Goal: Task Accomplishment & Management: Manage account settings

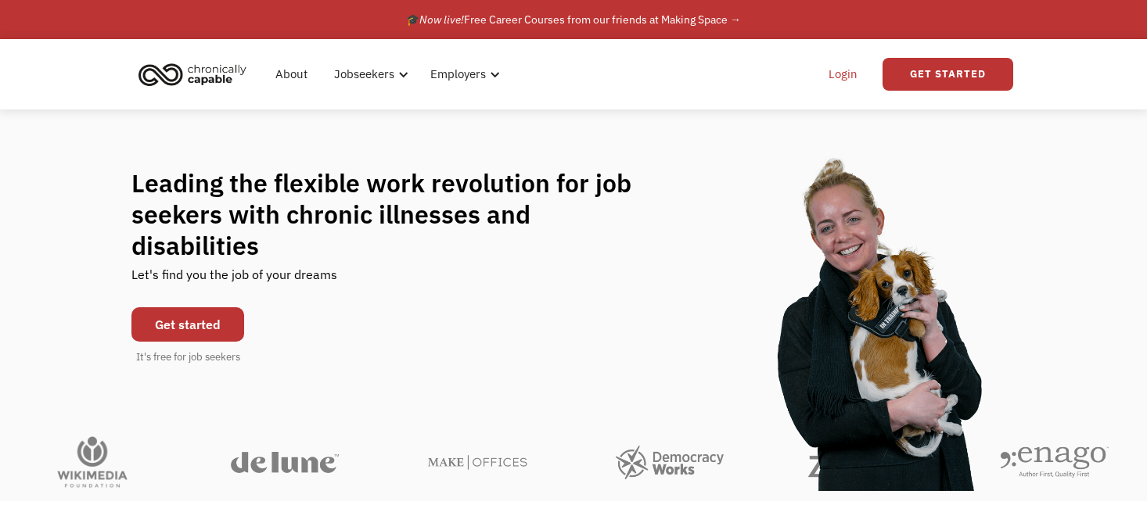
click at [861, 78] on link "Login" at bounding box center [843, 74] width 48 height 50
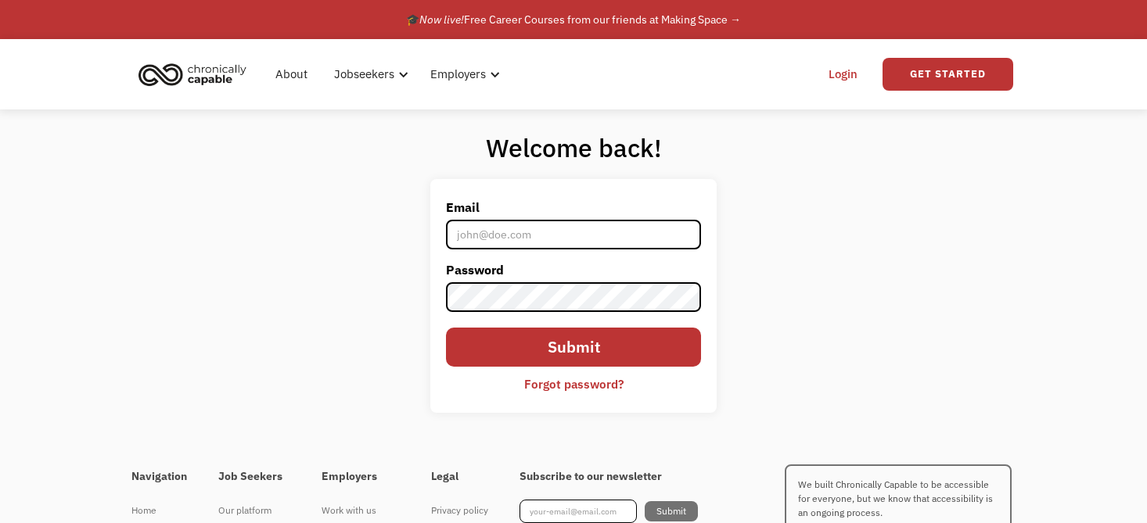
click at [569, 235] on input "Email" at bounding box center [574, 235] width 256 height 30
type input "xopinklovexo@gmail.com"
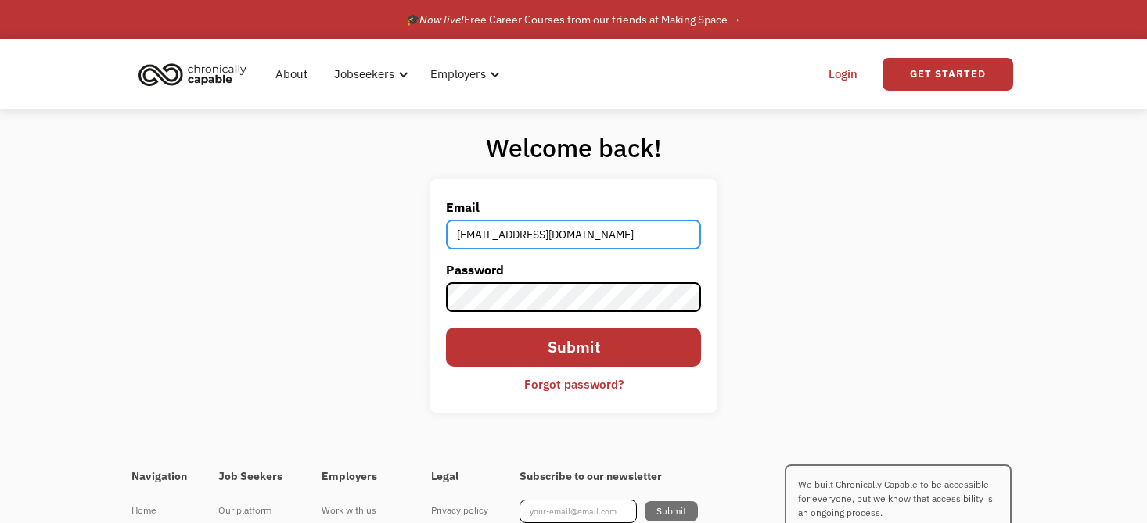
click at [555, 241] on input "xopinklovexo@gmail.com" at bounding box center [574, 235] width 256 height 30
type input "ananya.wangay@gmail.com"
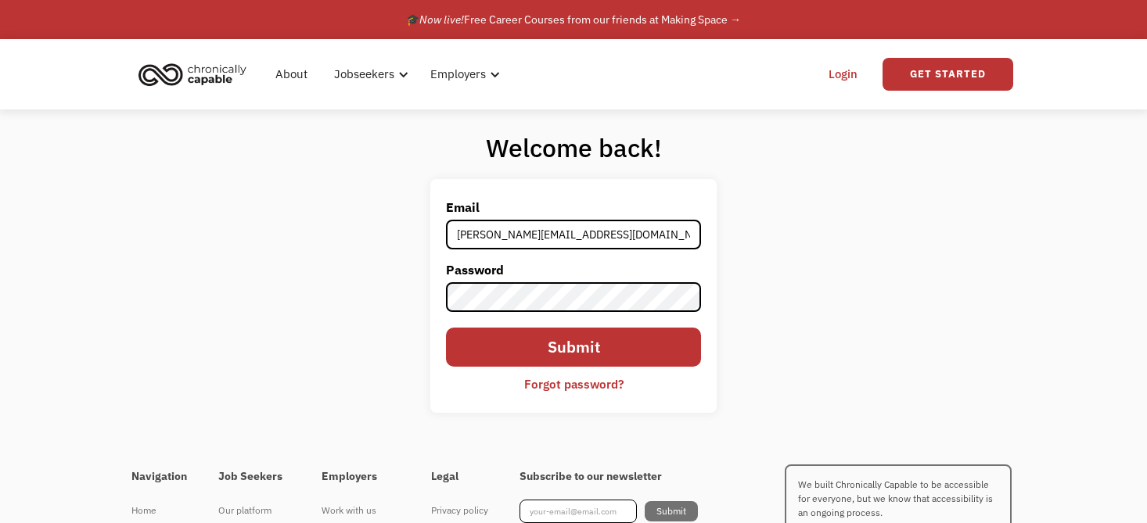
click at [573, 279] on label "Password" at bounding box center [574, 269] width 256 height 25
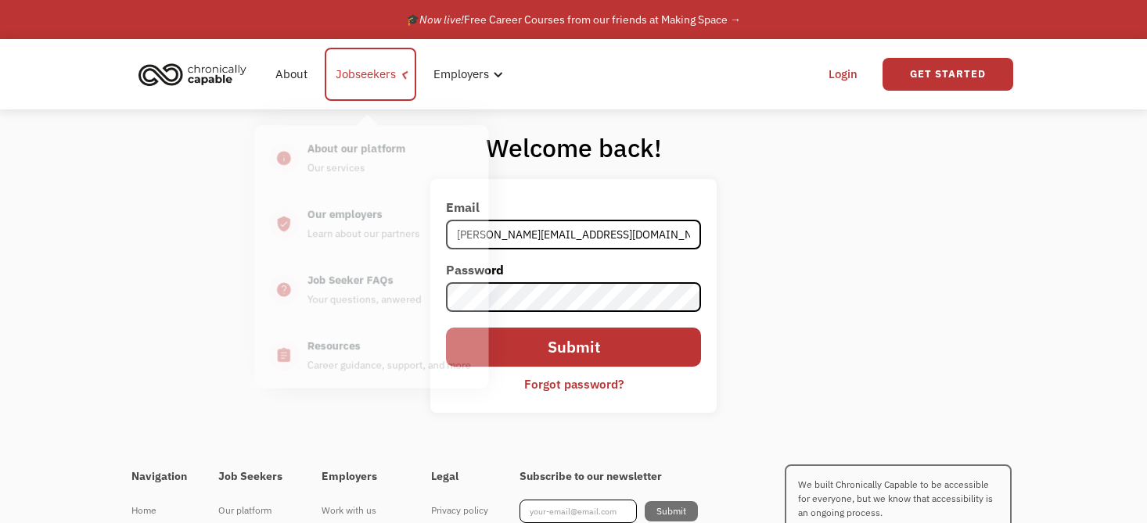
click at [378, 79] on div "Jobseekers" at bounding box center [366, 74] width 60 height 19
